Goal: Find specific page/section: Find specific page/section

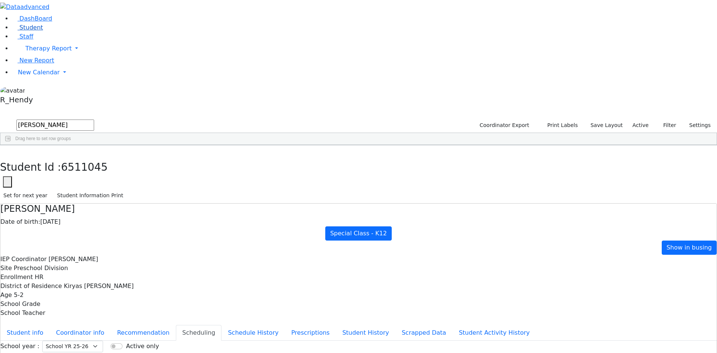
click at [35, 31] on span "Student" at bounding box center [31, 27] width 24 height 7
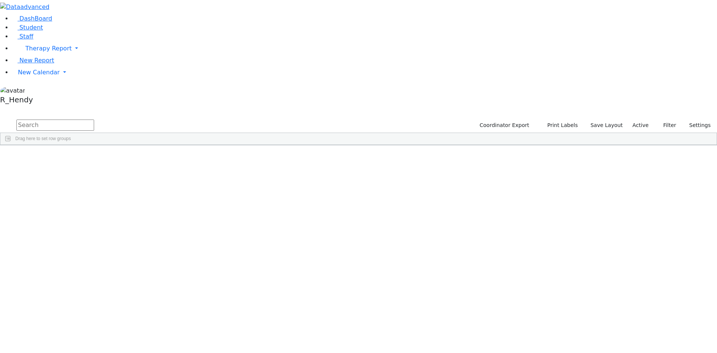
drag, startPoint x: 136, startPoint y: 21, endPoint x: 136, endPoint y: 28, distance: 7.5
click at [136, 22] on div "DashBoard Student Staff Therapy Report Student Old Calendar Report" at bounding box center [358, 72] width 717 height 145
click at [94, 120] on input "text" at bounding box center [55, 125] width 78 height 11
type input "isaac"
click at [95, 272] on div "Schonbrun" at bounding box center [71, 277] width 47 height 10
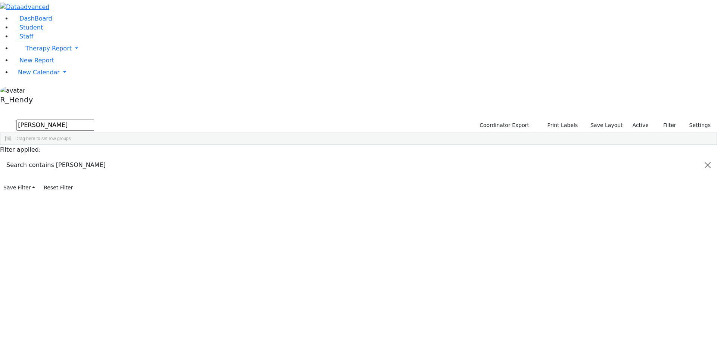
click at [142, 272] on div "Isaac" at bounding box center [118, 277] width 47 height 10
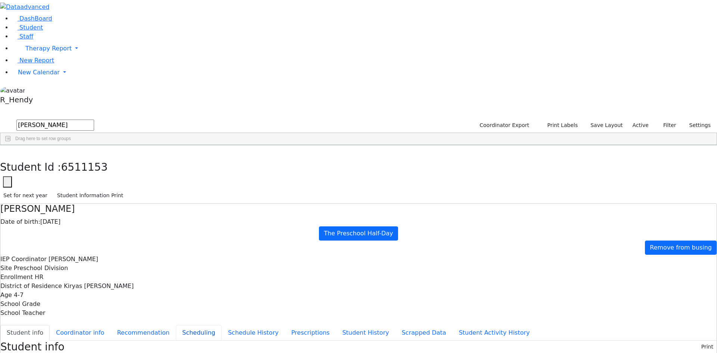
drag, startPoint x: 185, startPoint y: 130, endPoint x: 191, endPoint y: 134, distance: 6.4
click at [186, 325] on button "Scheduling" at bounding box center [199, 333] width 46 height 16
click at [11, 145] on button "button" at bounding box center [5, 153] width 11 height 16
